Goal: Transaction & Acquisition: Purchase product/service

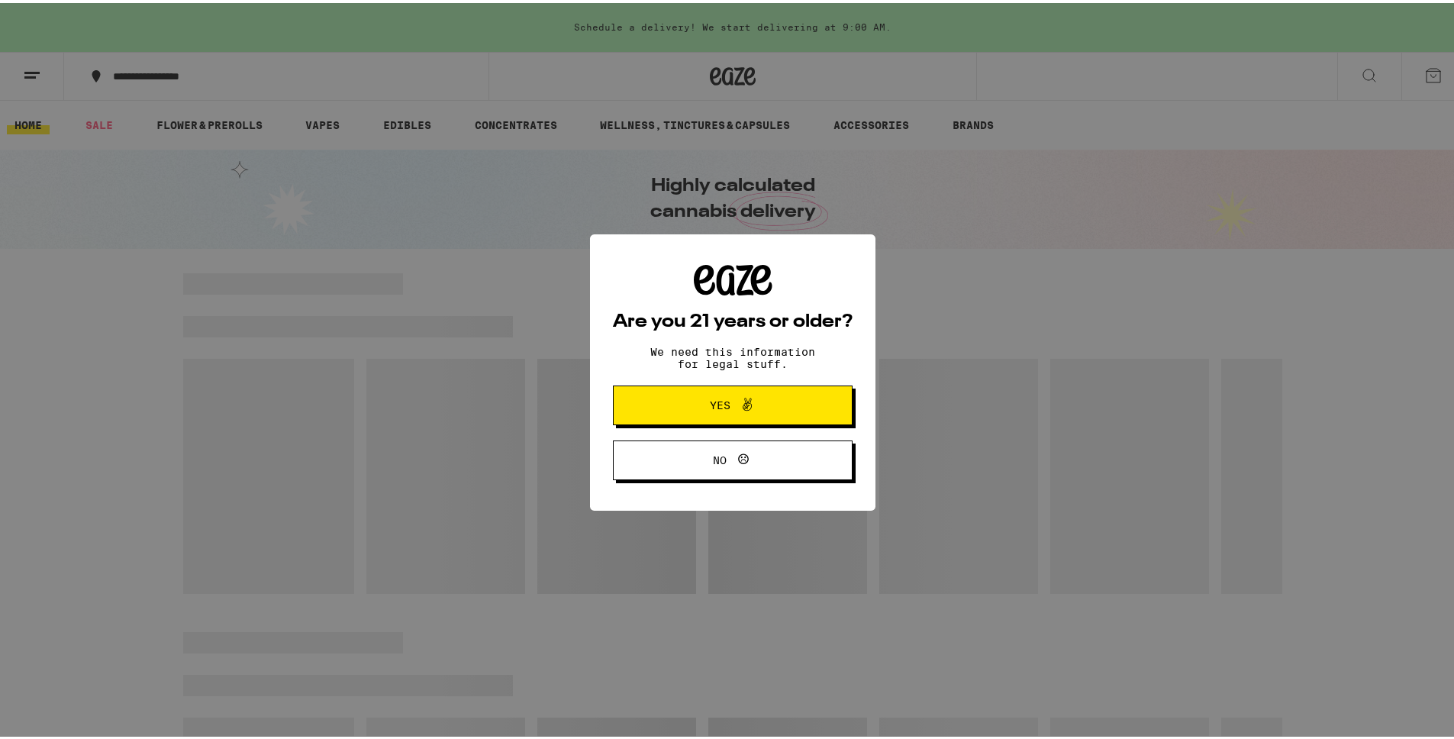
click at [787, 392] on button "Yes" at bounding box center [733, 402] width 240 height 40
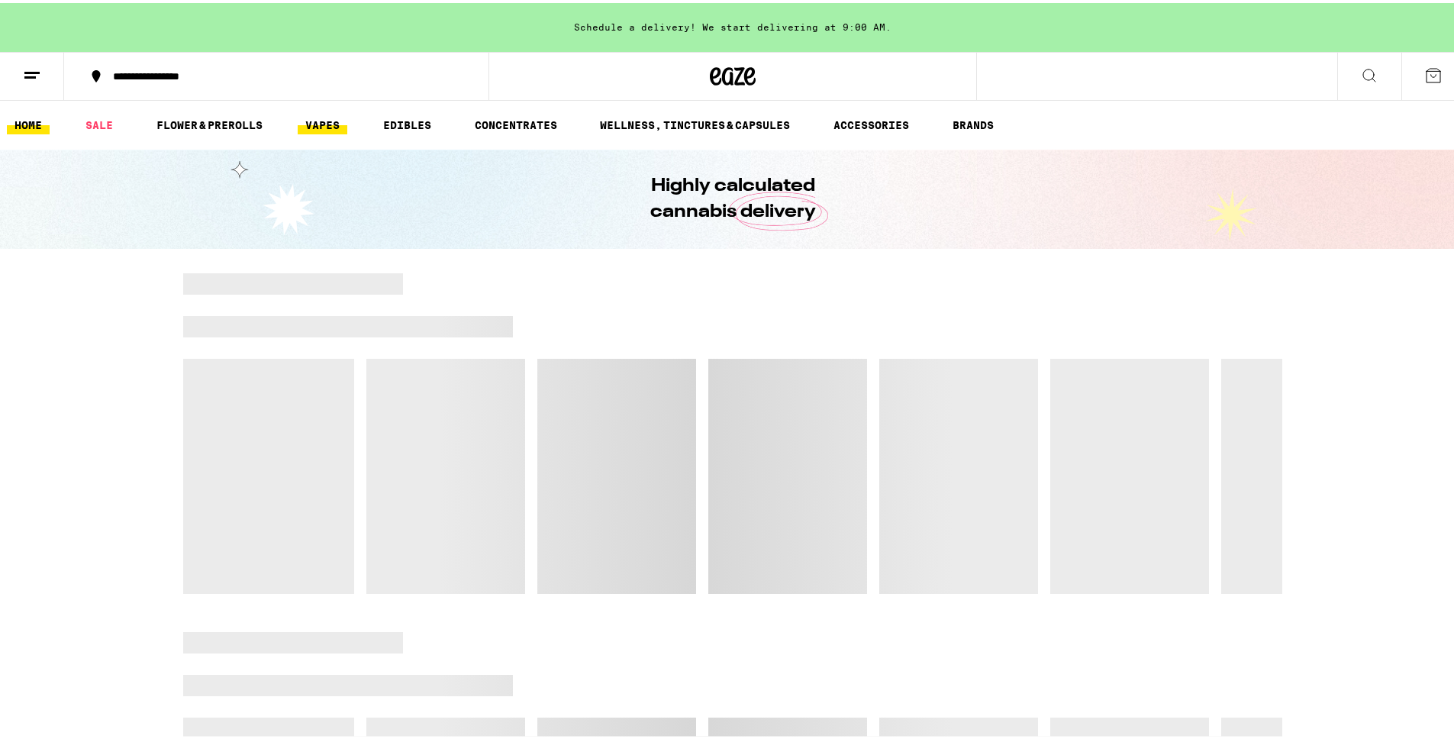
click at [321, 124] on link "VAPES" at bounding box center [323, 122] width 50 height 18
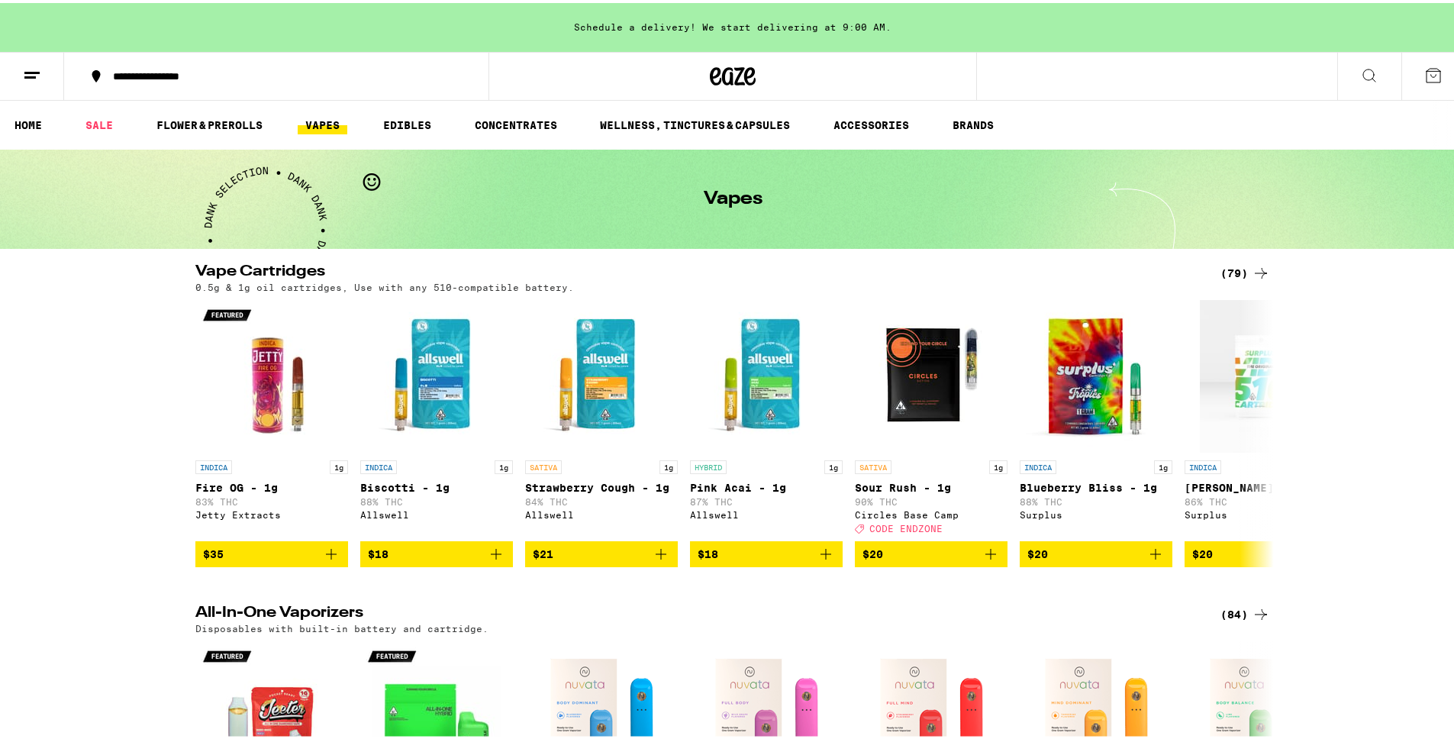
click at [1237, 266] on div "(79)" at bounding box center [1245, 270] width 50 height 18
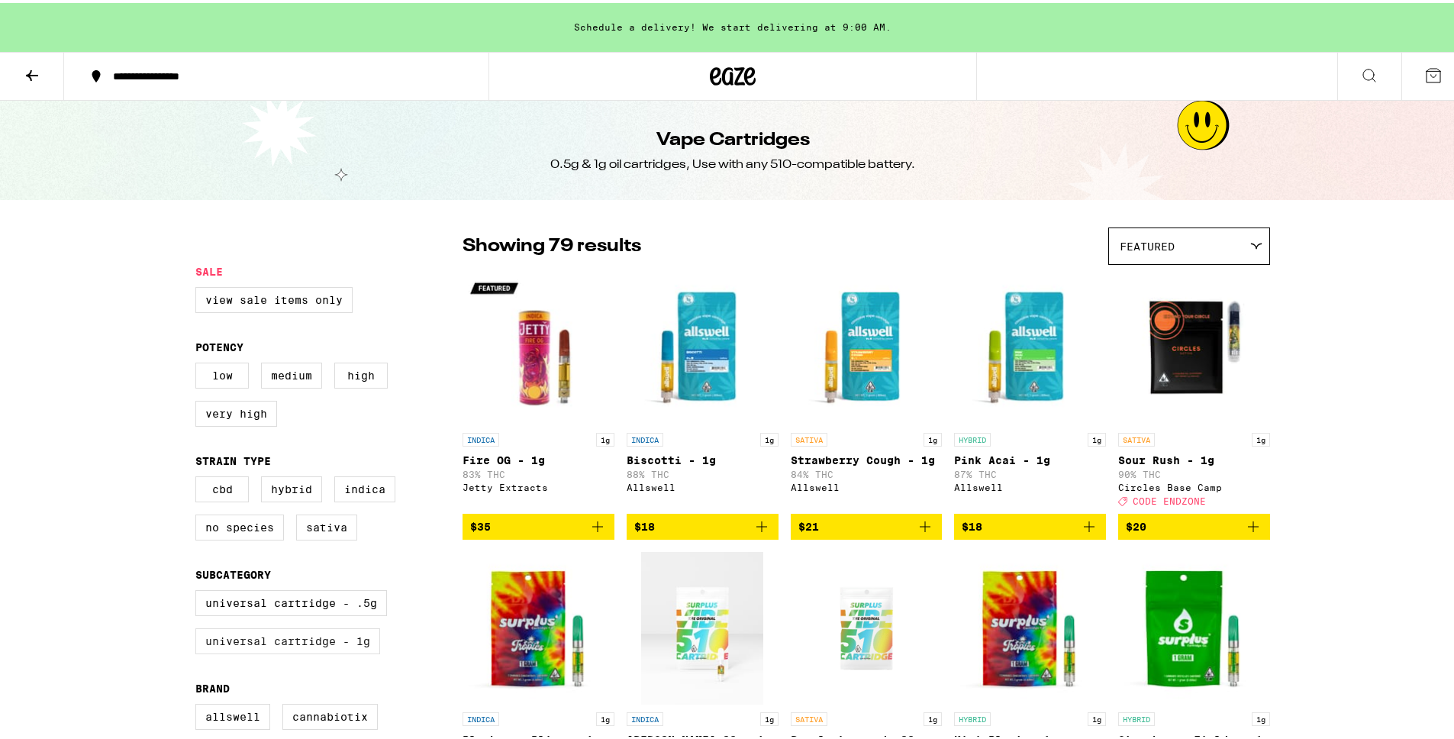
click at [356, 651] on label "Universal Cartridge - 1g" at bounding box center [287, 638] width 185 height 26
click at [199, 590] on input "Universal Cartridge - 1g" at bounding box center [198, 589] width 1 height 1
checkbox input "true"
click at [1174, 248] on div "Featured" at bounding box center [1189, 243] width 160 height 36
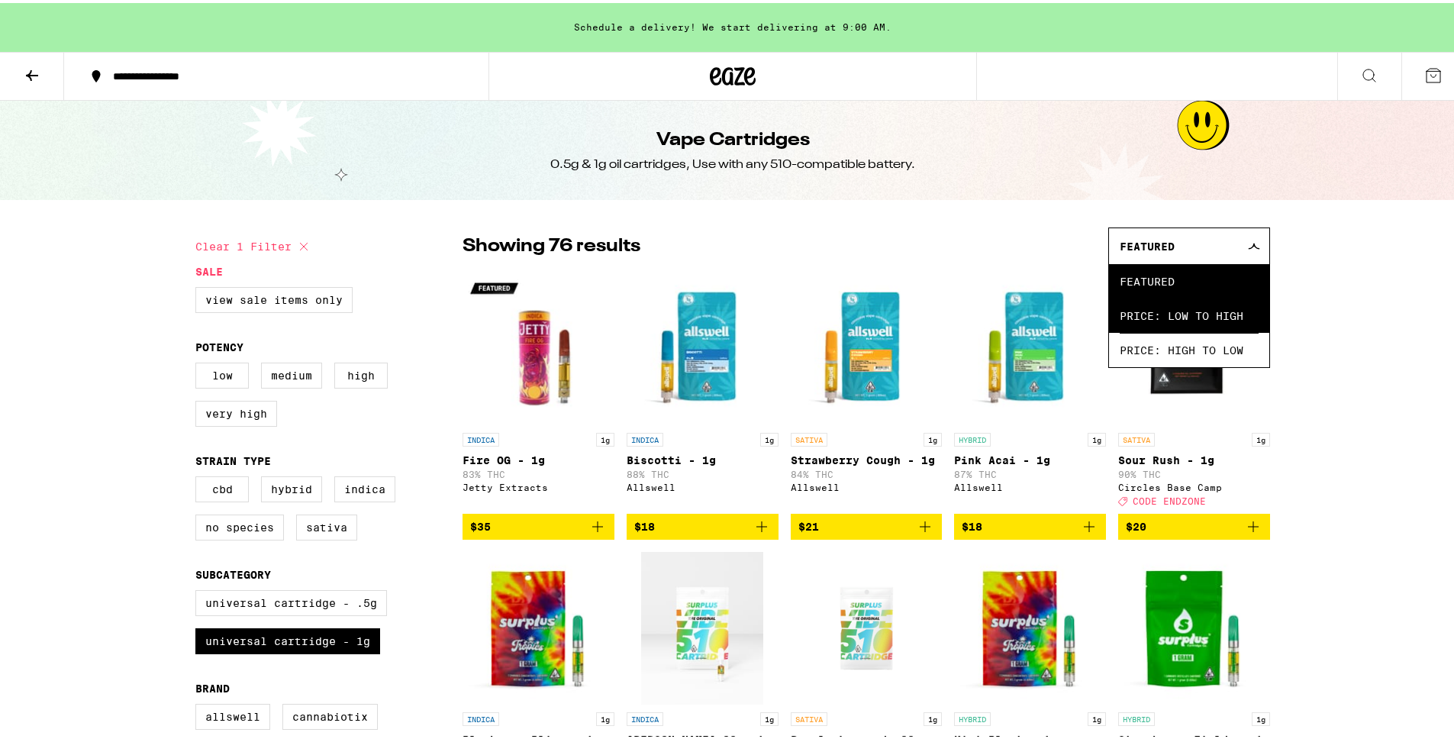
click at [1201, 313] on span "Price: Low to High" at bounding box center [1189, 312] width 139 height 34
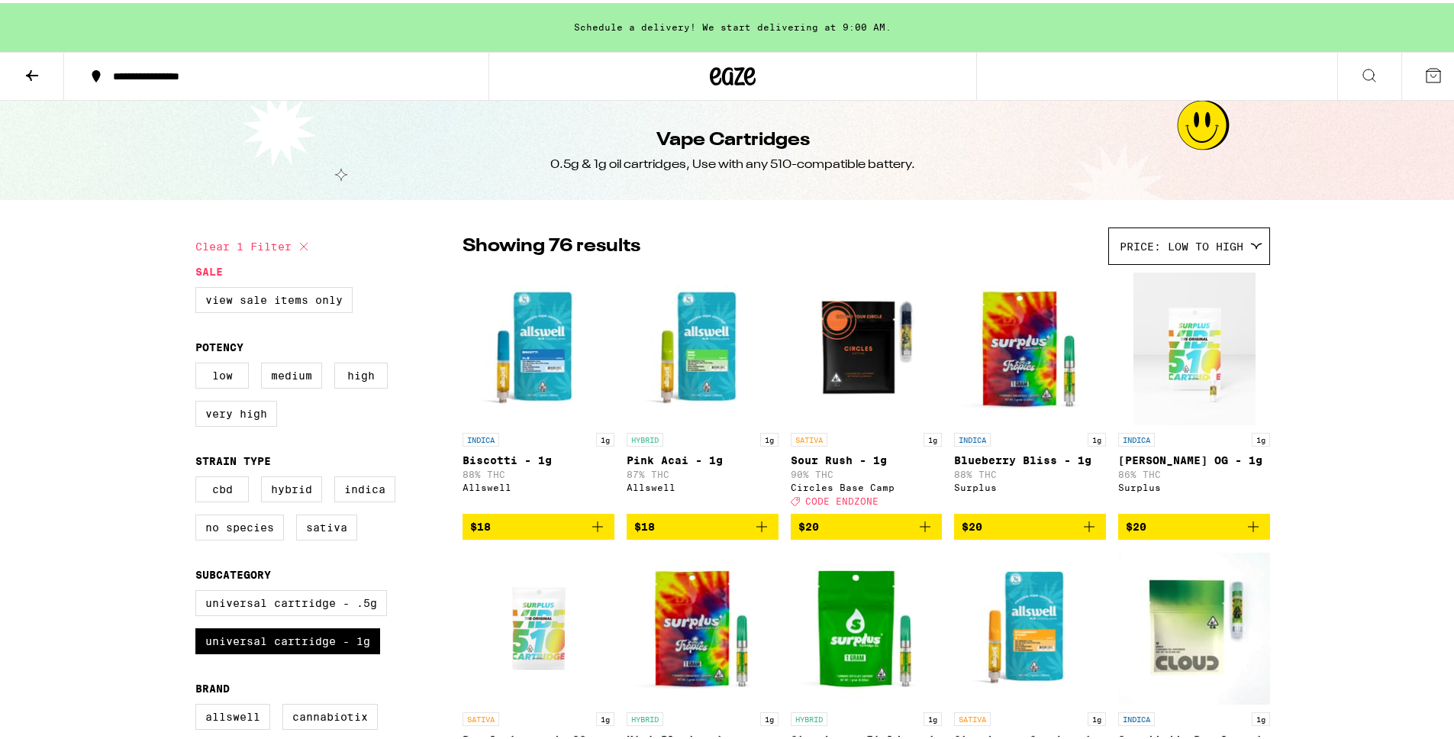
click at [21, 82] on button at bounding box center [32, 74] width 64 height 48
click at [27, 76] on icon at bounding box center [32, 72] width 18 height 18
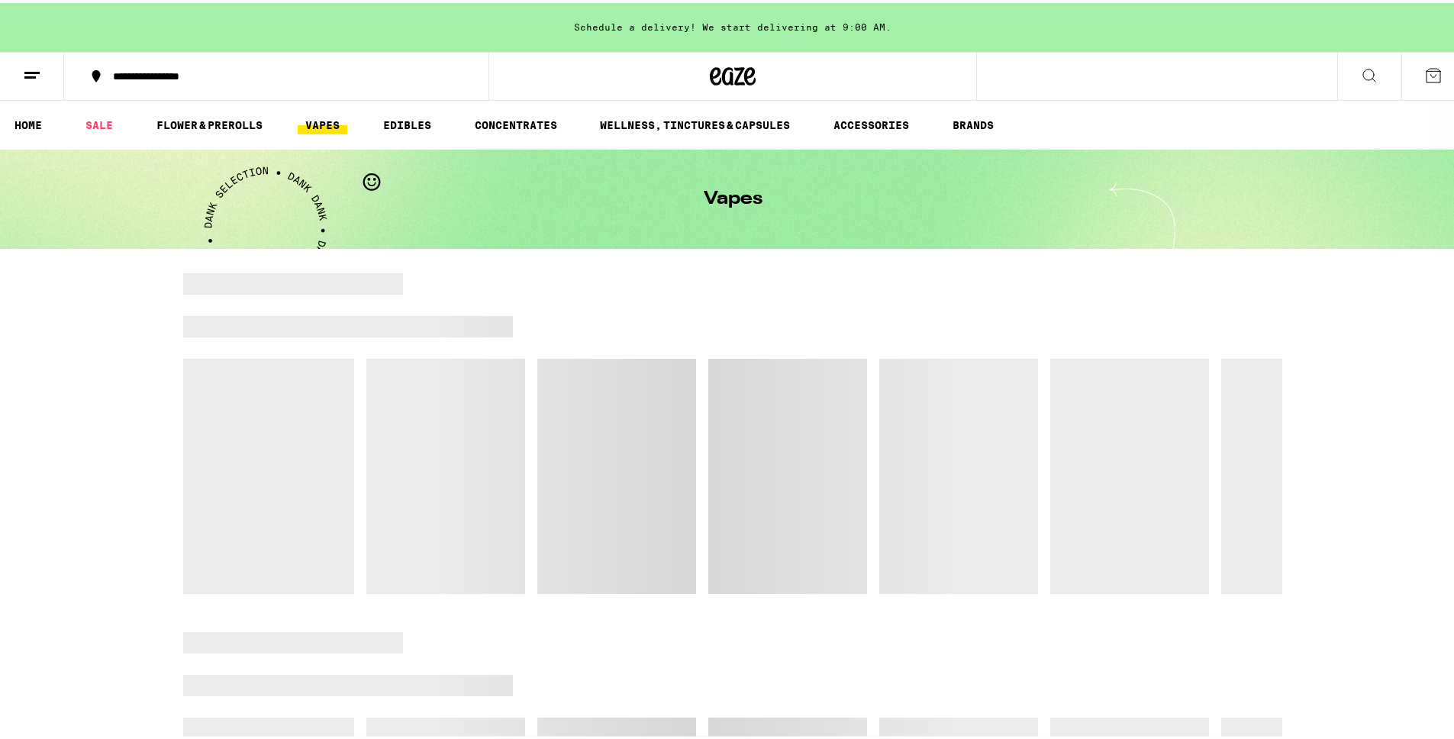
click at [29, 70] on icon at bounding box center [32, 72] width 18 height 18
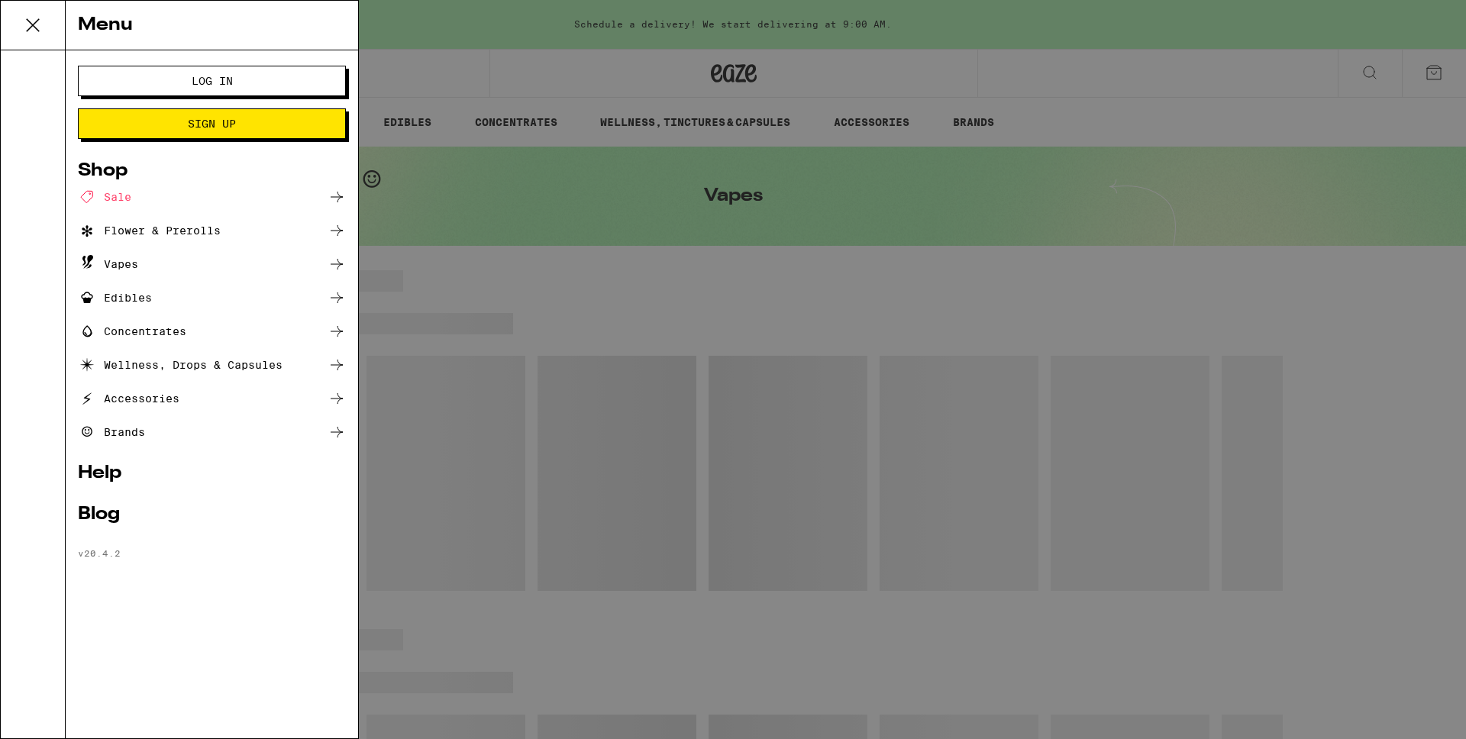
click at [140, 300] on div "Edibles" at bounding box center [115, 298] width 74 height 18
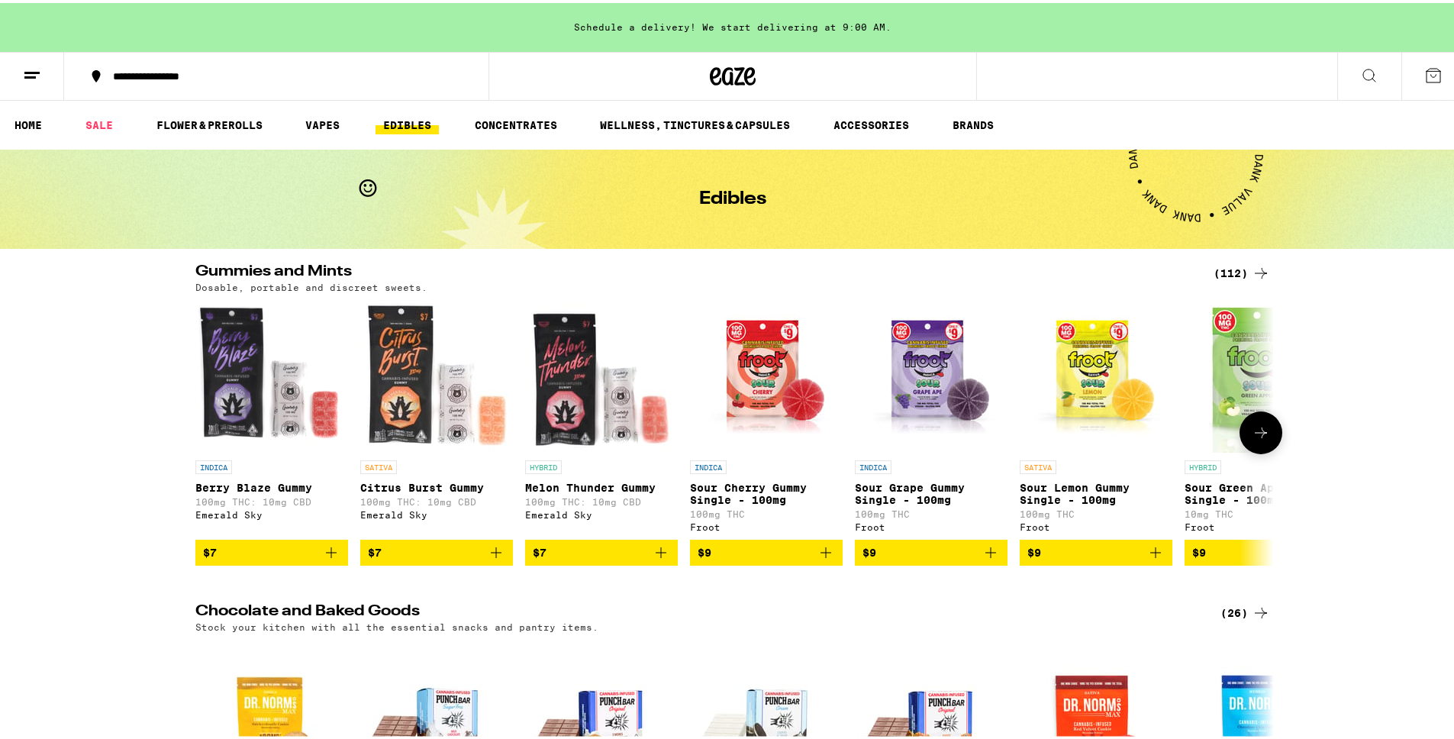
scroll to position [545, 0]
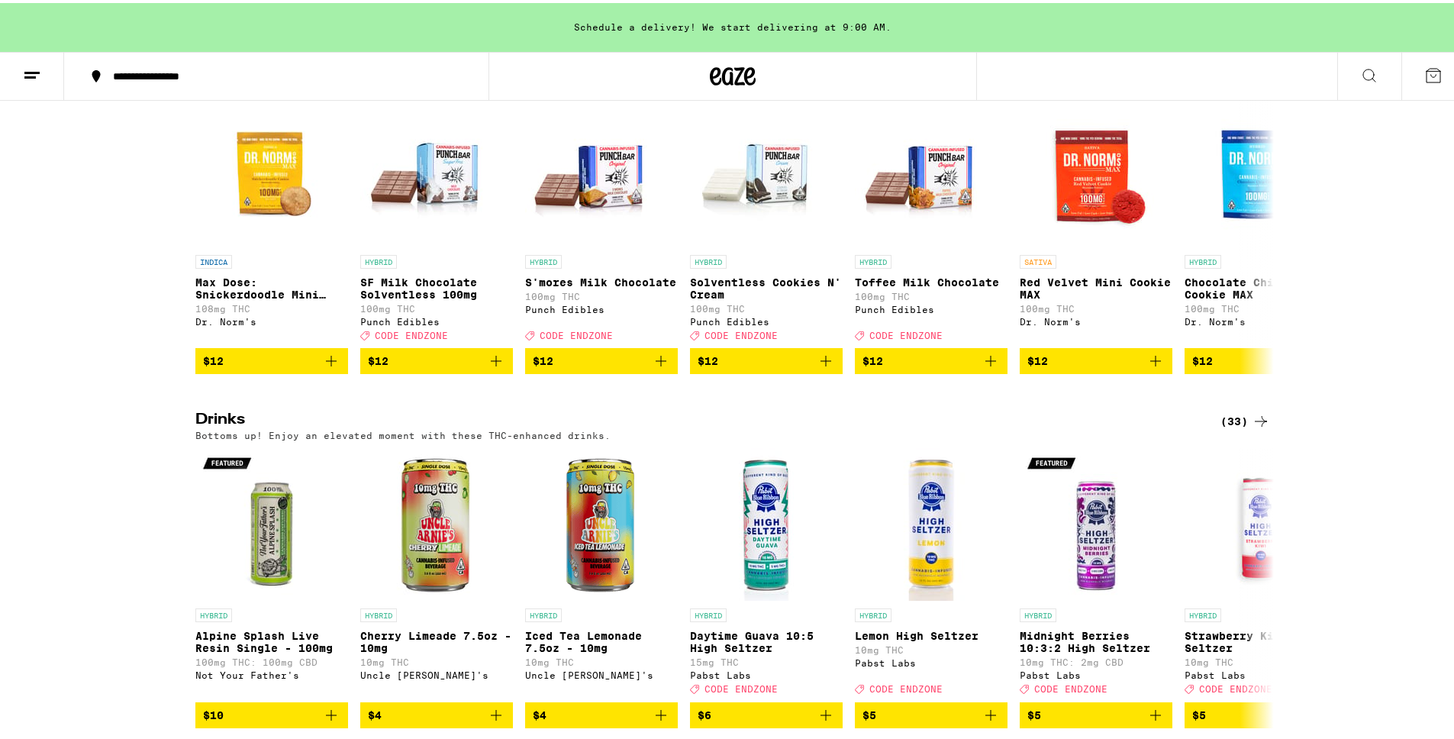
click at [1234, 427] on div "(33)" at bounding box center [1245, 418] width 50 height 18
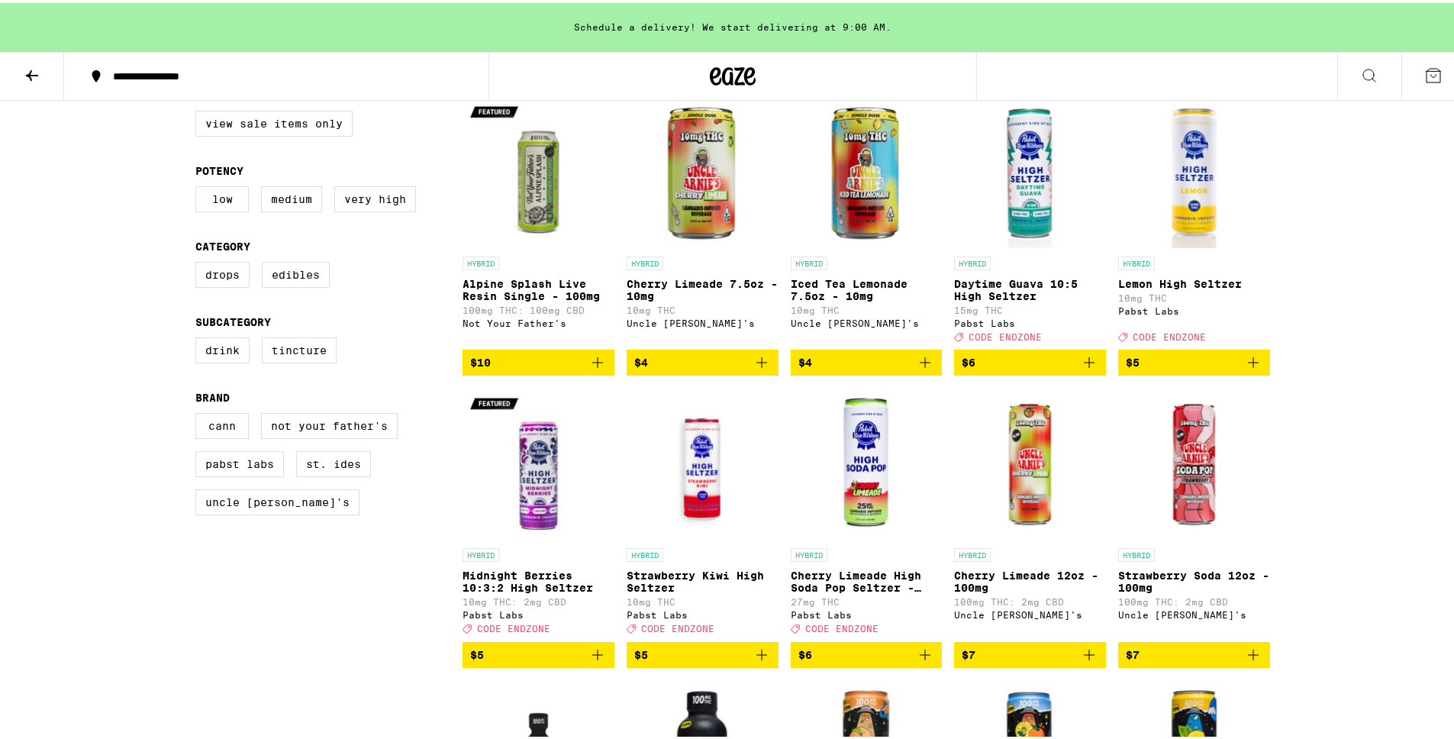
scroll to position [173, 0]
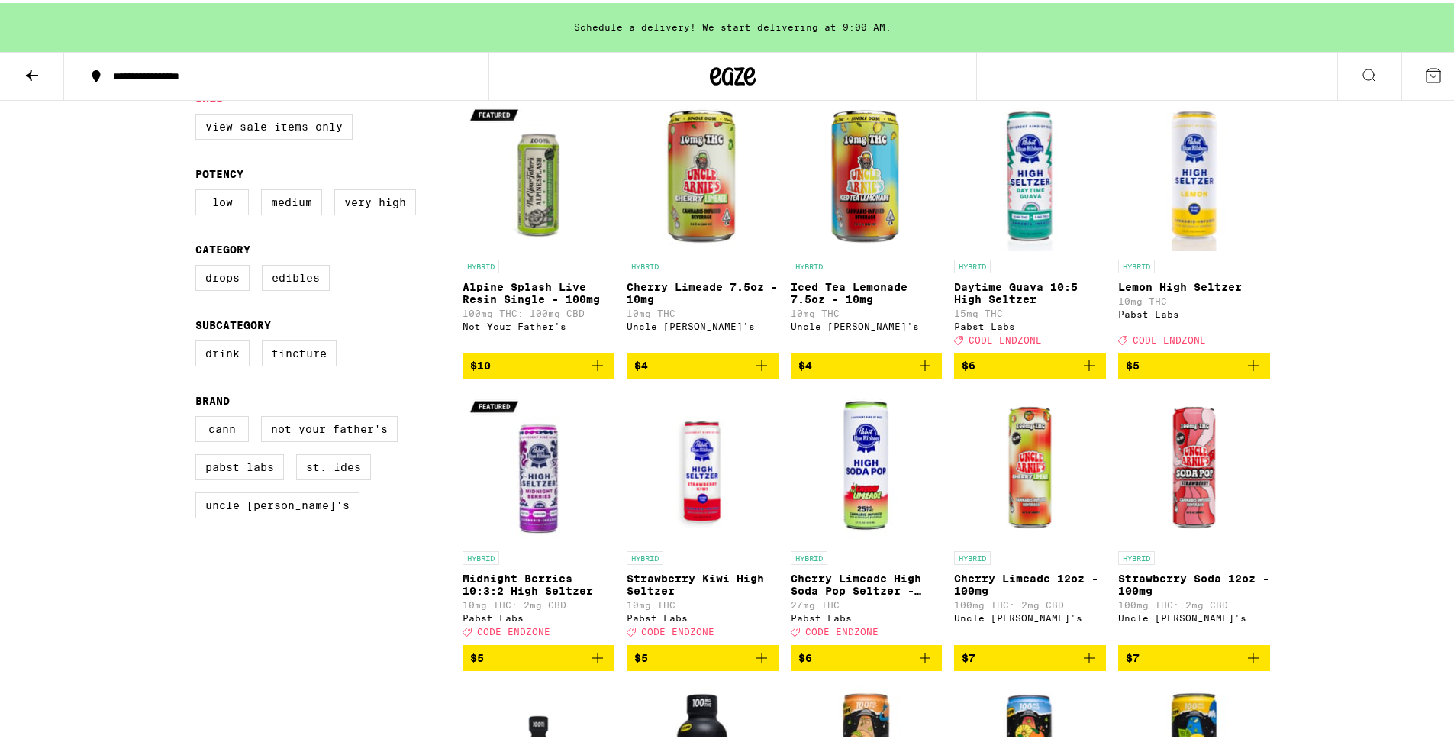
click at [1204, 208] on img "Open page for Lemon High Seltzer from Pabst Labs" at bounding box center [1194, 172] width 152 height 153
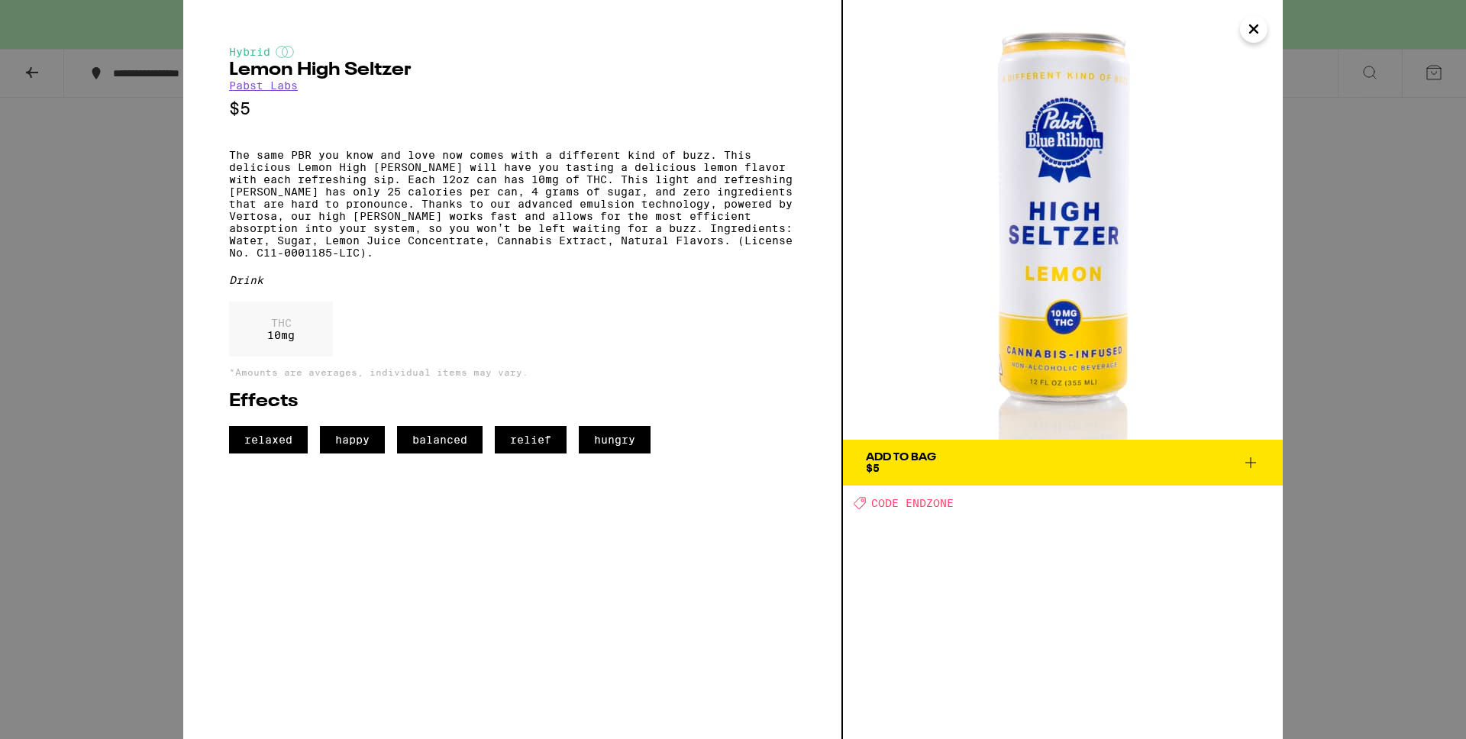
click at [122, 190] on div "Hybrid Lemon High [PERSON_NAME] [PERSON_NAME] Labs $5 The same PBR you know and…" at bounding box center [733, 369] width 1466 height 739
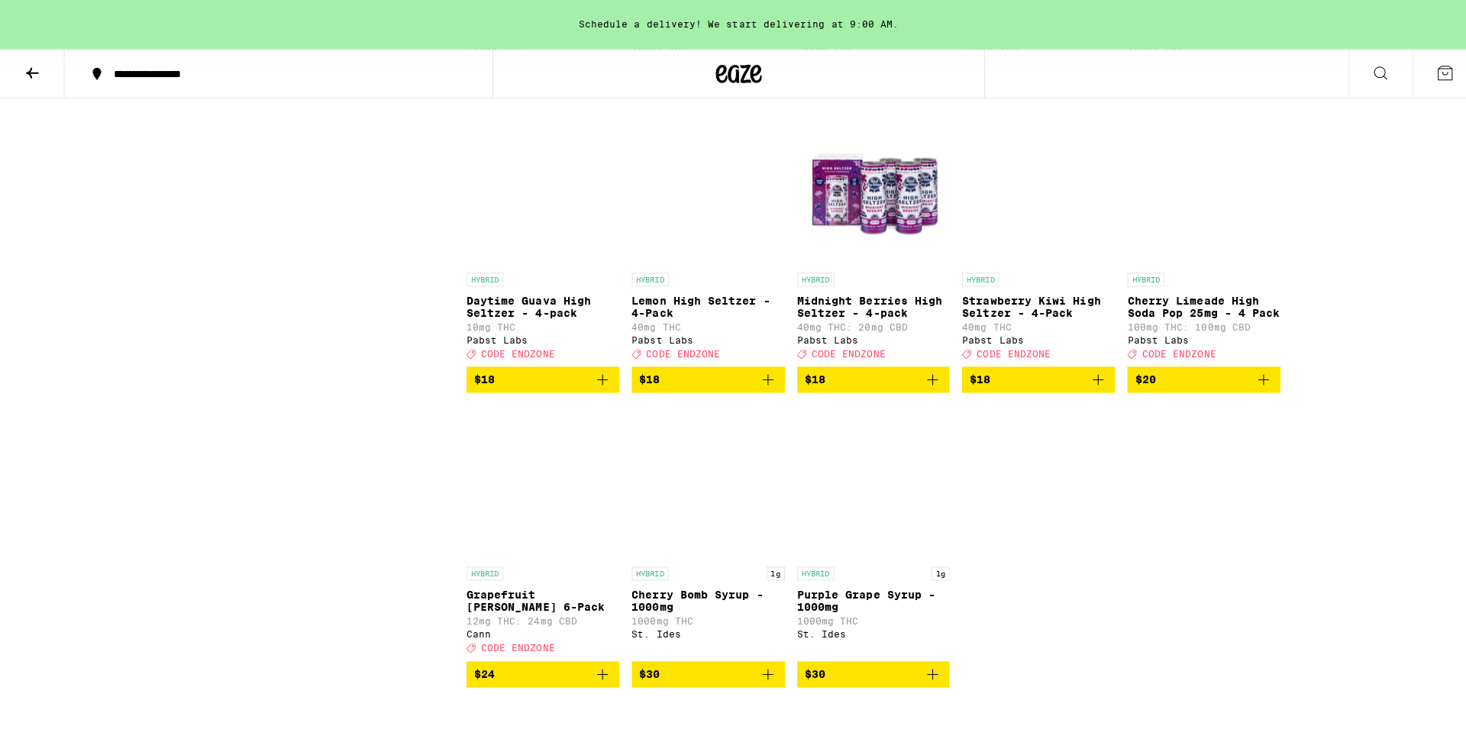
scroll to position [1717, 0]
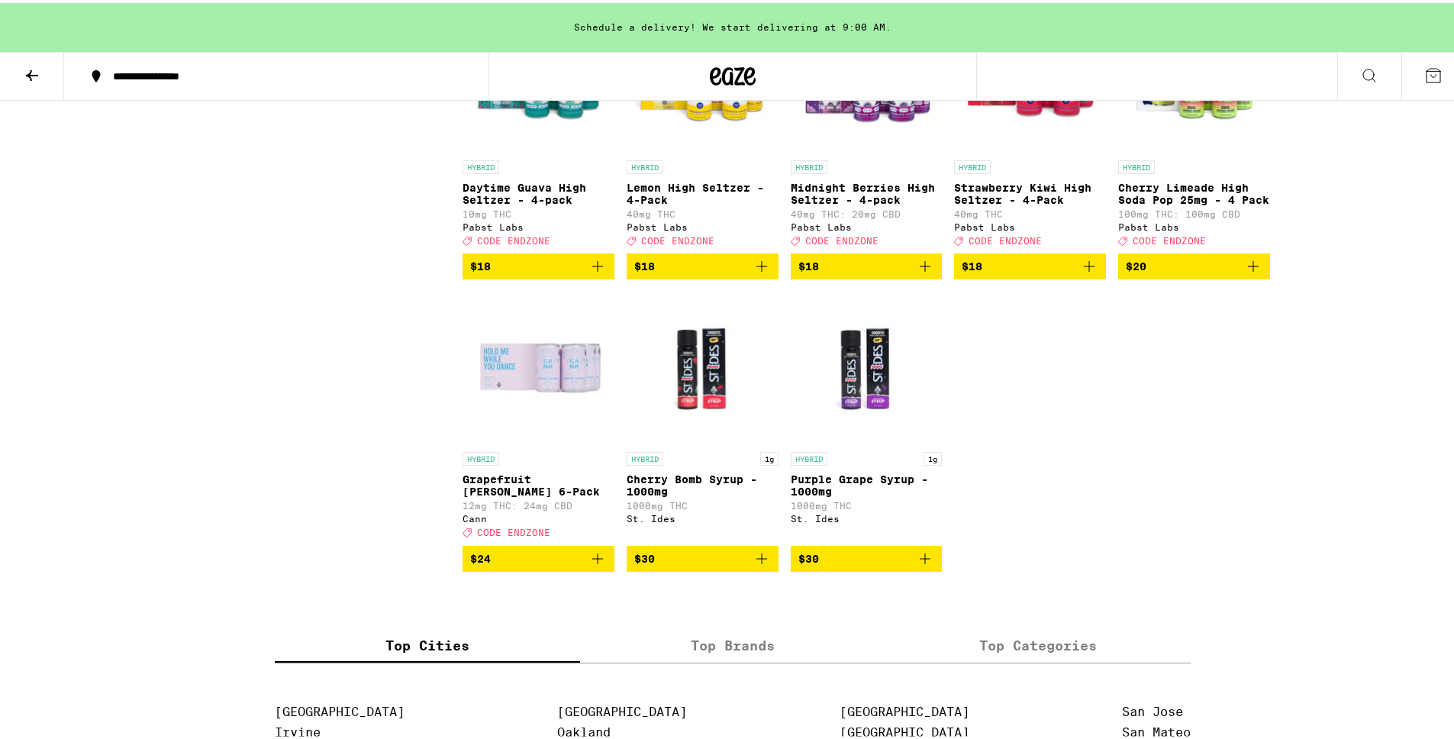
click at [540, 441] on img "Open page for Grapefruit Rosemary 6-Pack from Cann" at bounding box center [539, 365] width 152 height 153
